Goal: Information Seeking & Learning: Learn about a topic

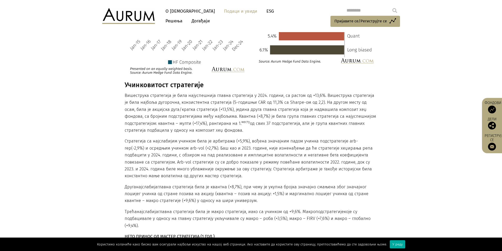
scroll to position [1117, 0]
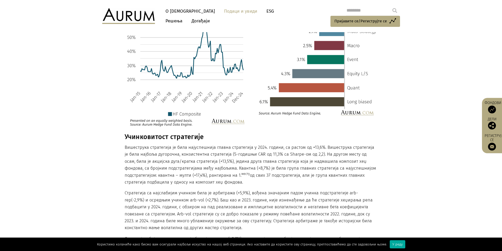
click at [175, 11] on font "О [DEMOGRAPHIC_DATA]" at bounding box center [190, 11] width 49 height 6
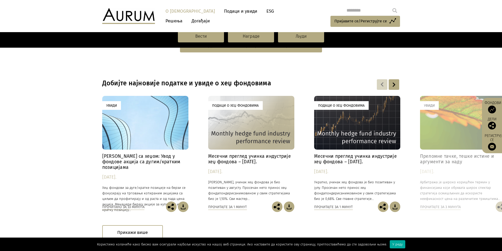
scroll to position [369, 0]
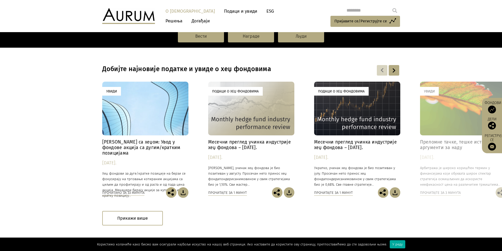
click at [236, 116] on div "Подаци о хеџ фондовима" at bounding box center [251, 109] width 86 height 54
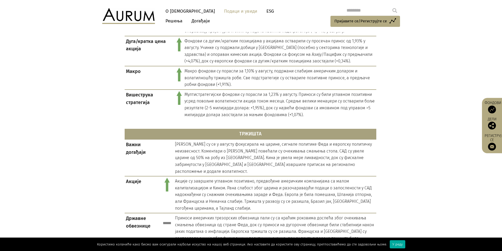
scroll to position [343, 0]
